Goal: Book appointment/travel/reservation

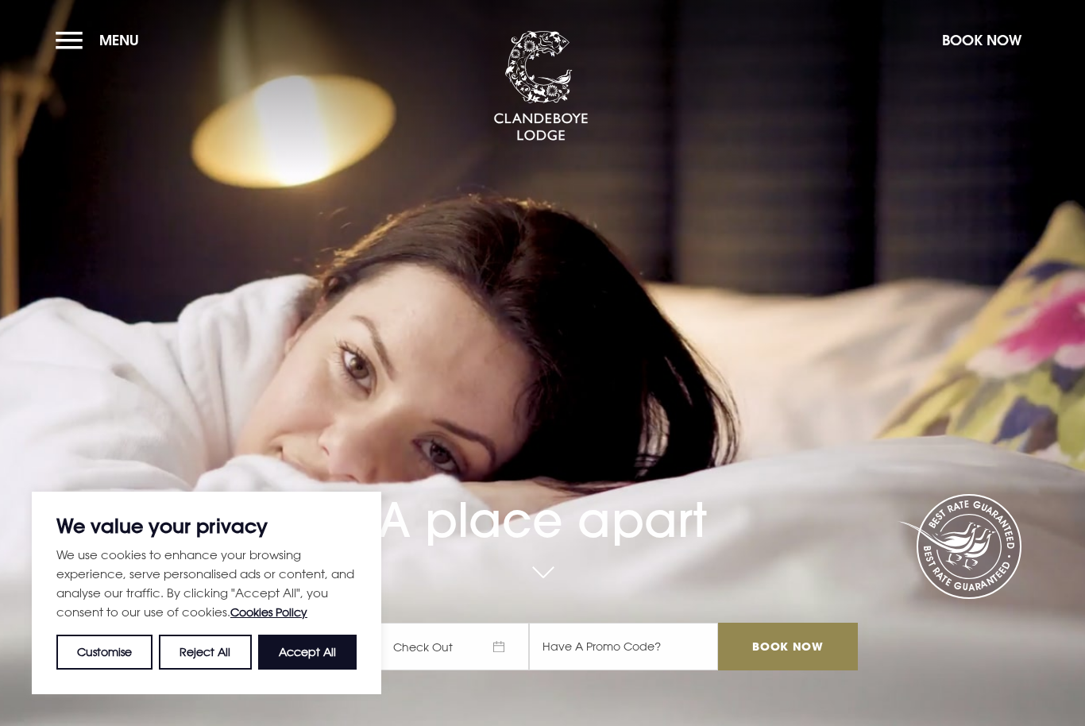
click at [94, 46] on button "Menu" at bounding box center [101, 40] width 91 height 34
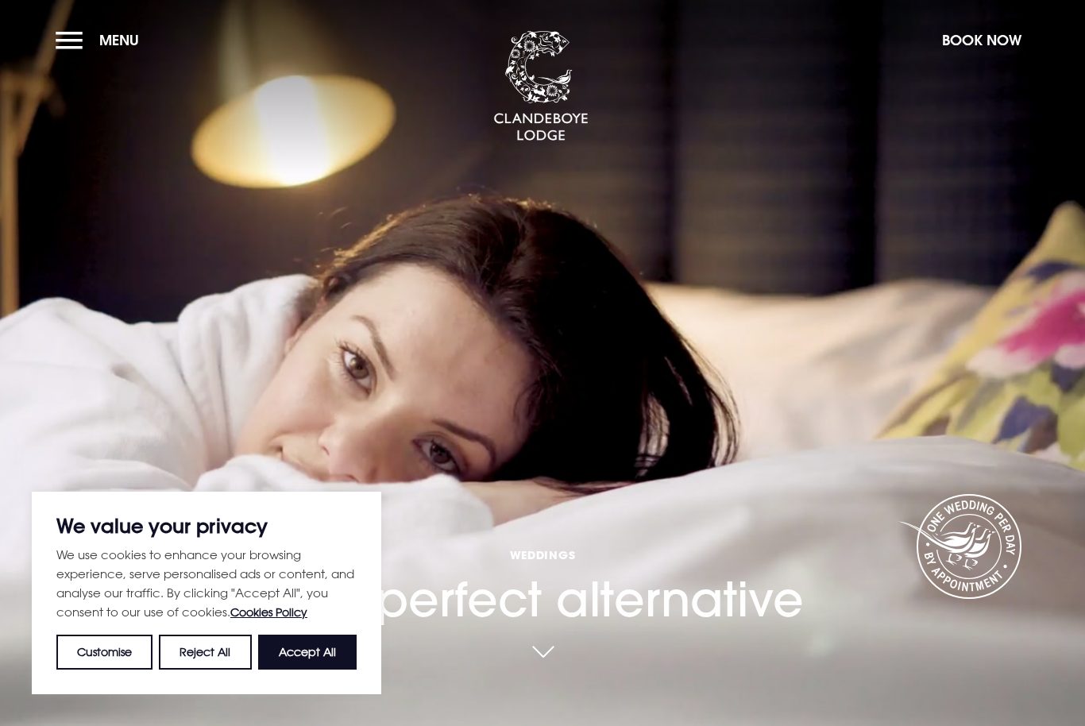
click at [299, 651] on button "Accept All" at bounding box center [307, 651] width 98 height 35
checkbox input "true"
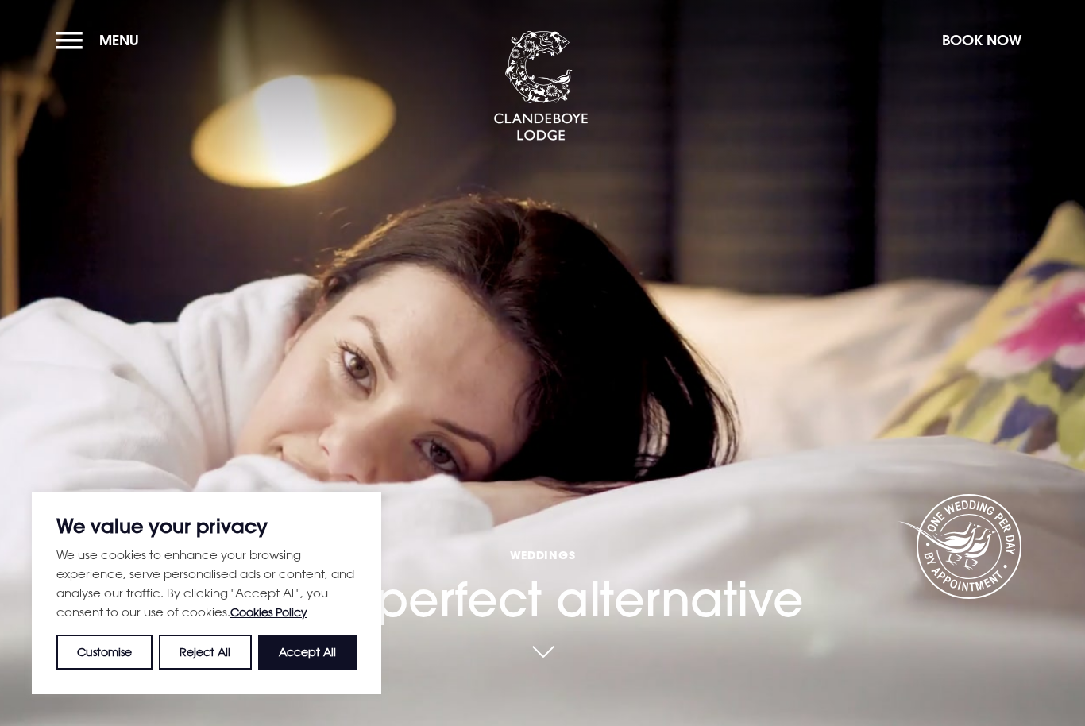
checkbox input "true"
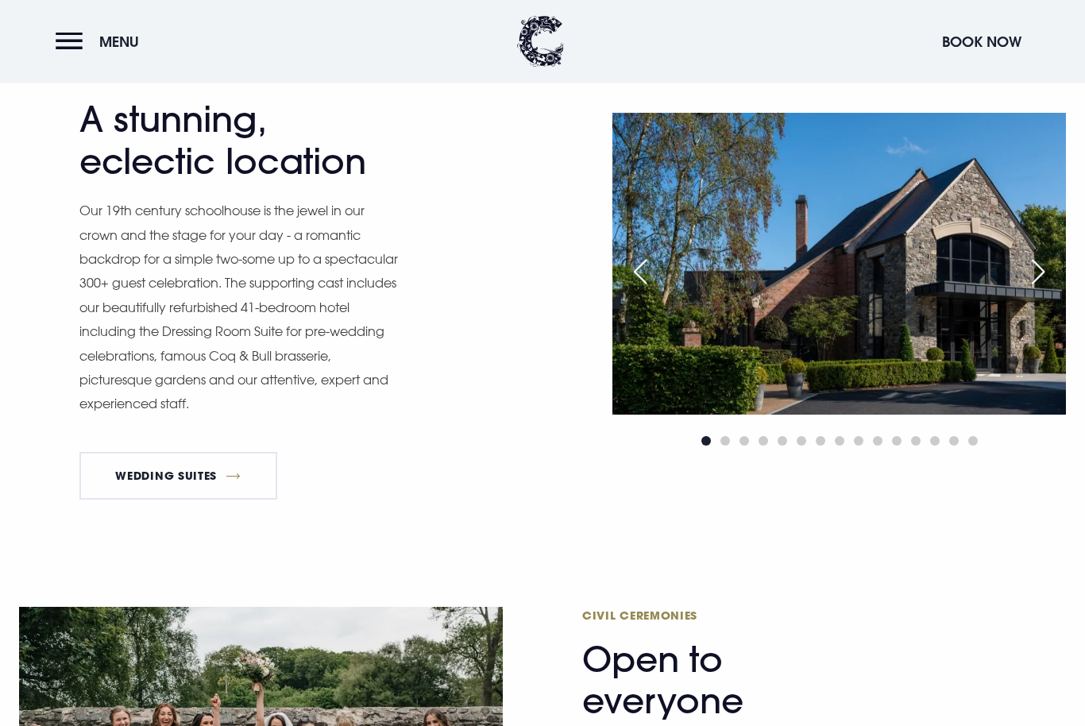
scroll to position [1819, 0]
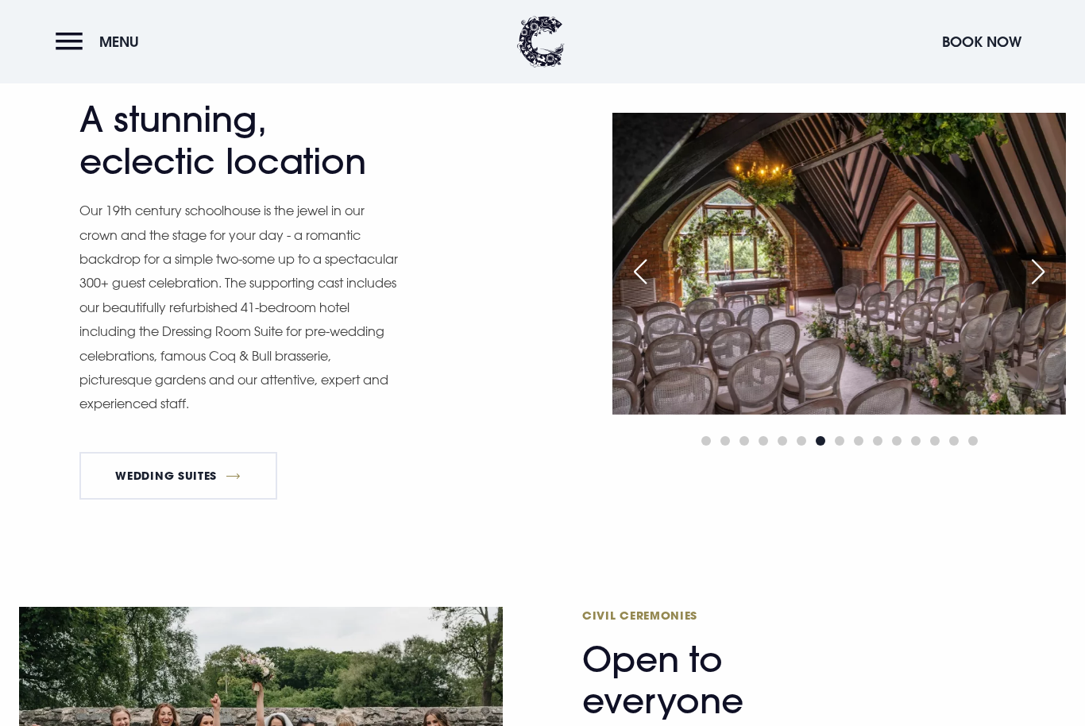
click at [1035, 289] on div "Next slide" at bounding box center [1038, 271] width 40 height 35
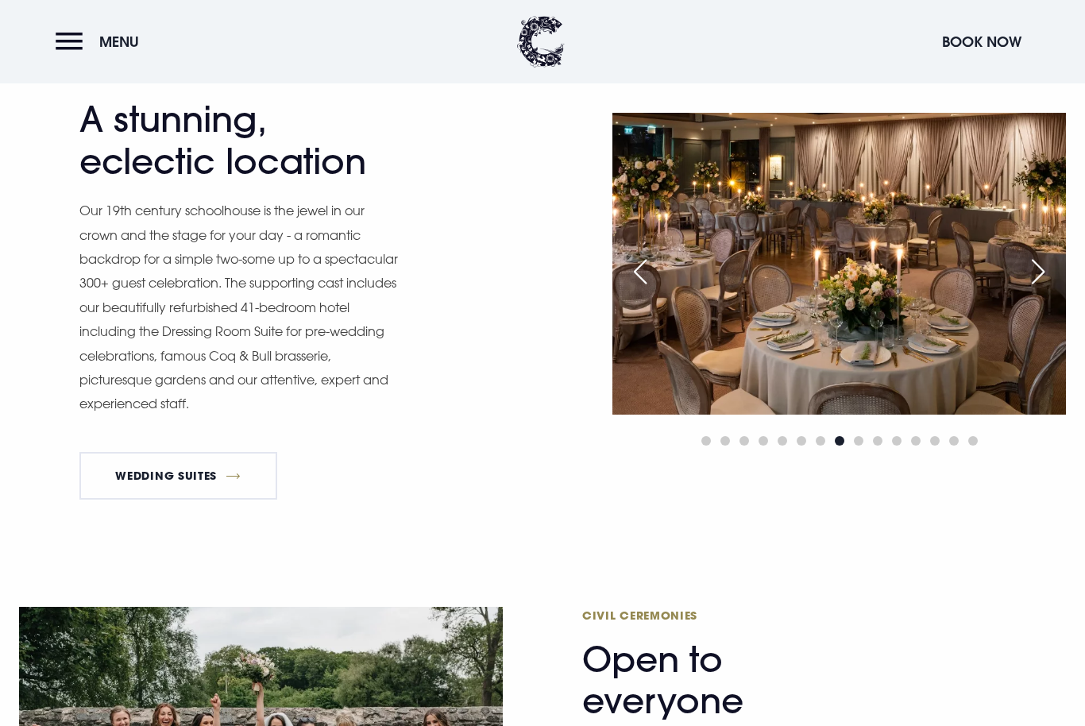
click at [1036, 289] on div "Next slide" at bounding box center [1038, 271] width 40 height 35
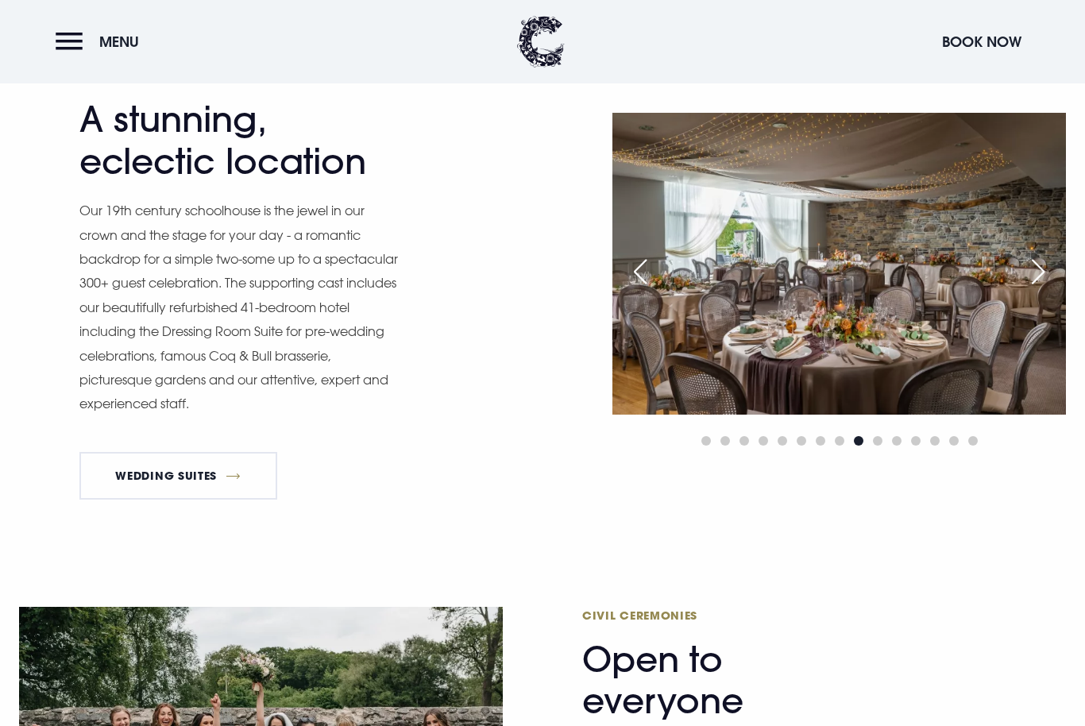
click at [874, 352] on img at bounding box center [838, 264] width 453 height 302
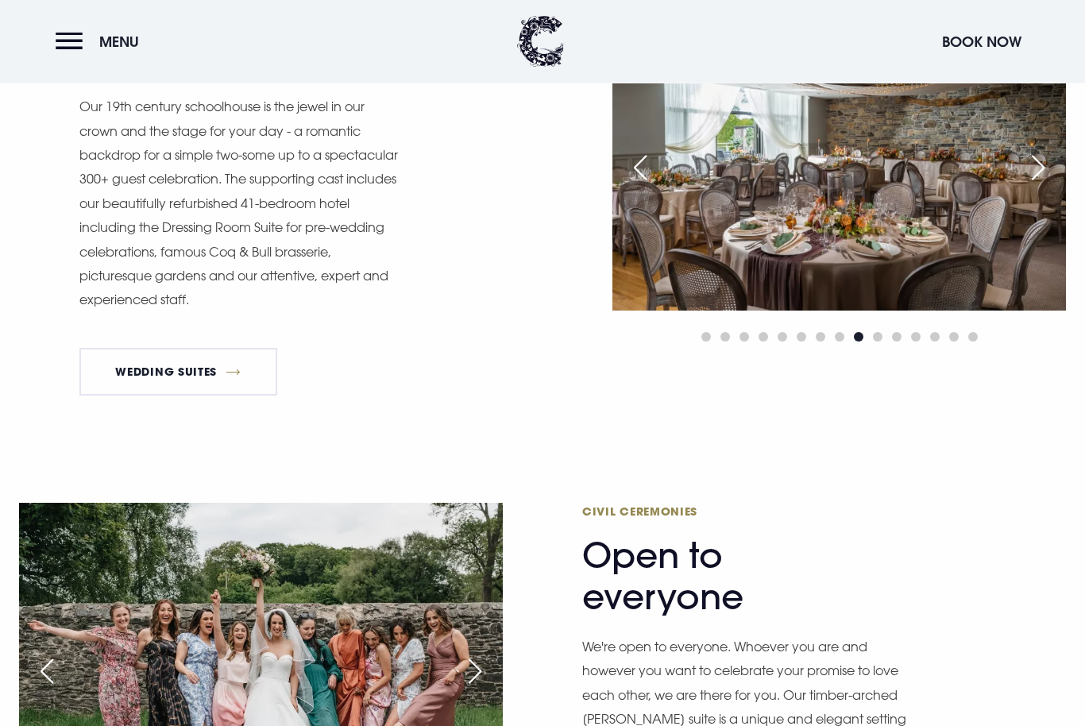
scroll to position [1957, 0]
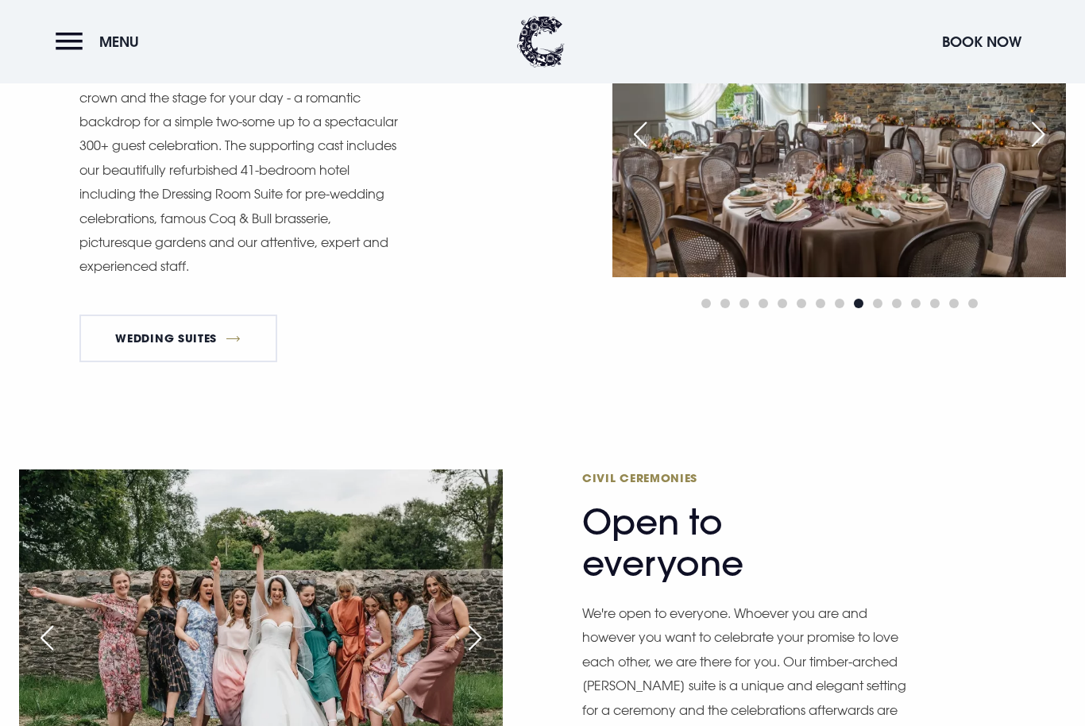
click at [175, 362] on link "Wedding Suites" at bounding box center [178, 338] width 198 height 48
